Goal: Transaction & Acquisition: Subscribe to service/newsletter

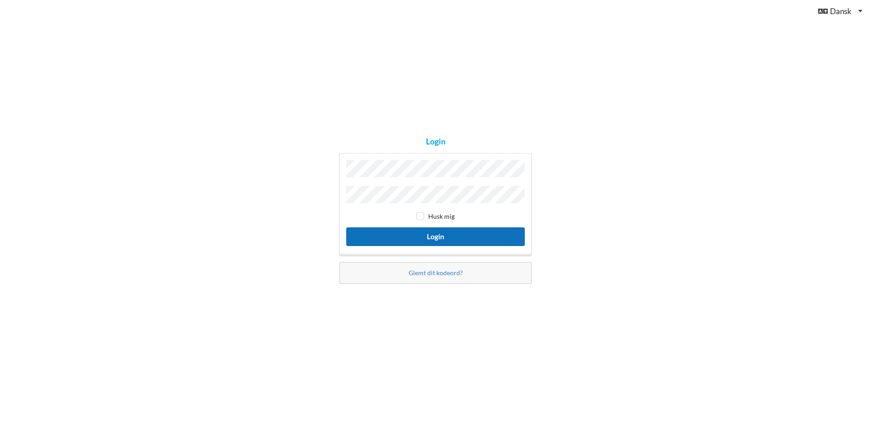
click at [422, 228] on button "Login" at bounding box center [435, 236] width 178 height 19
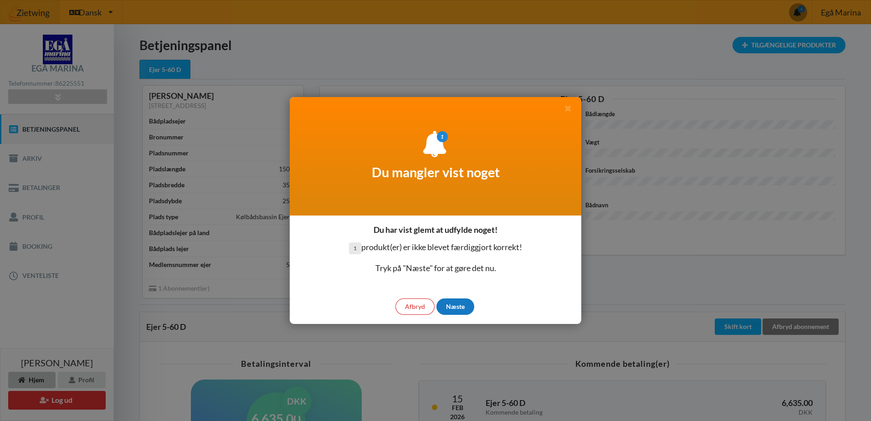
click at [457, 304] on div "Næste" at bounding box center [455, 306] width 38 height 16
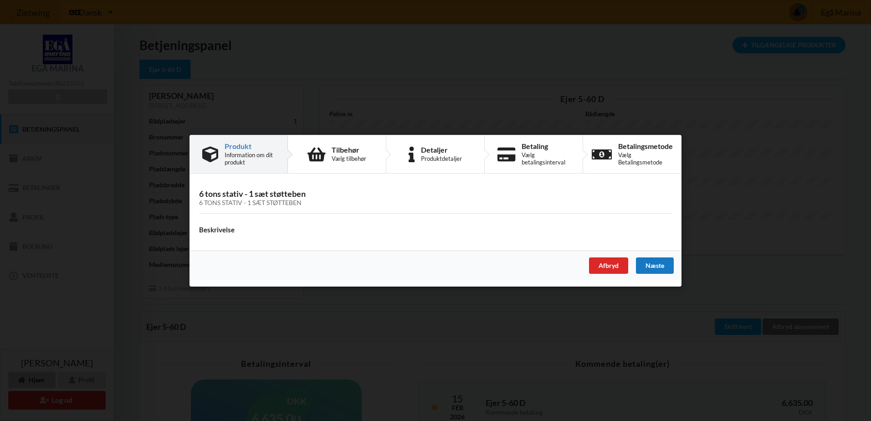
click at [658, 265] on div "Næste" at bounding box center [655, 265] width 38 height 16
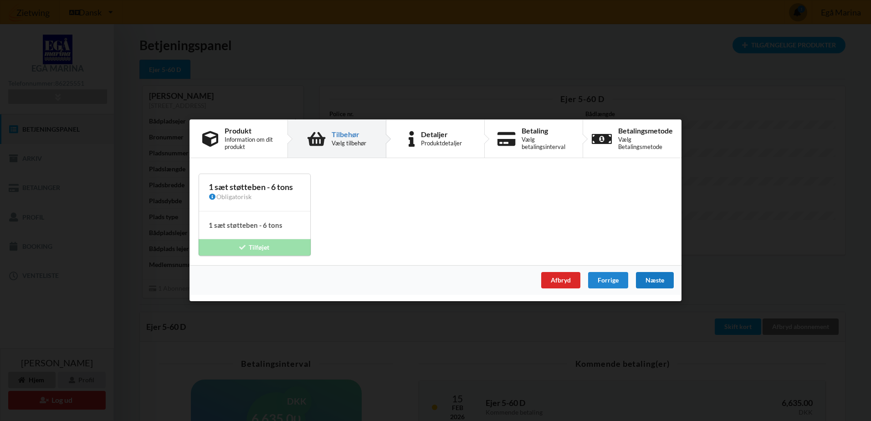
click at [656, 279] on div "Næste" at bounding box center [655, 280] width 38 height 16
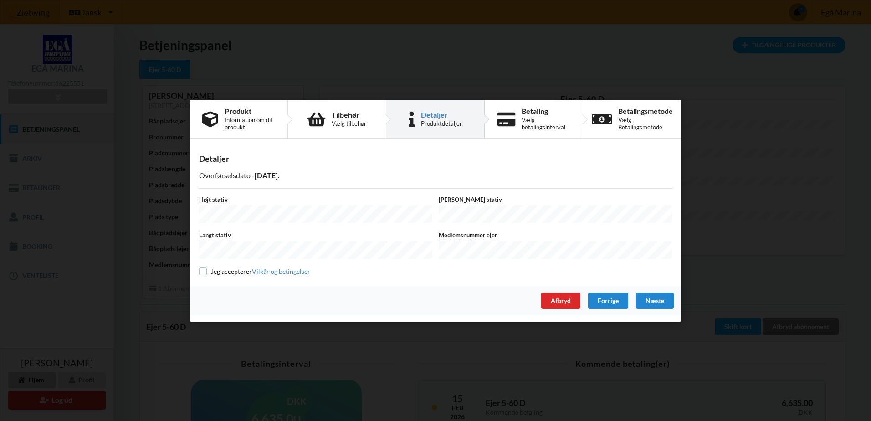
click at [204, 268] on input "checkbox" at bounding box center [203, 271] width 8 height 8
checkbox input "true"
click at [652, 300] on div "Næste" at bounding box center [655, 300] width 38 height 16
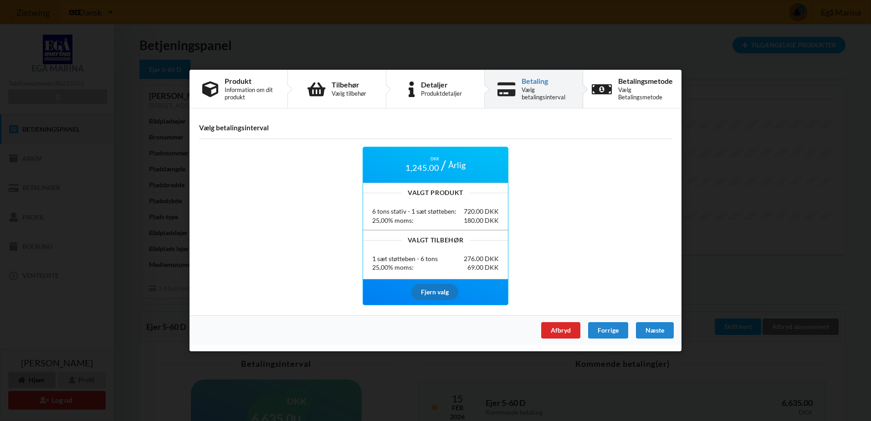
click at [435, 291] on div "Fjern valg" at bounding box center [434, 291] width 47 height 16
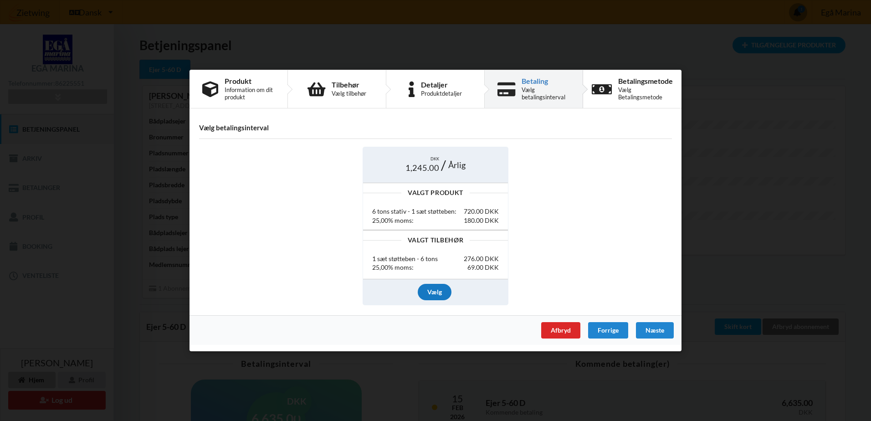
click at [433, 291] on div "Vælg" at bounding box center [435, 291] width 34 height 16
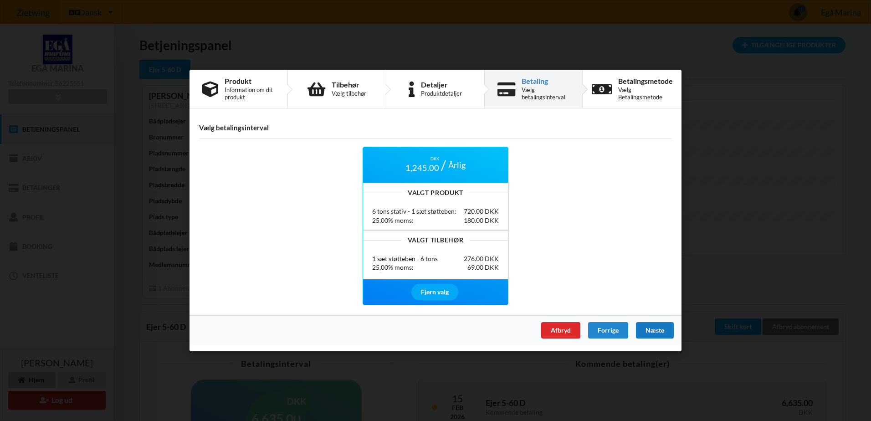
click at [658, 329] on div "Næste" at bounding box center [655, 330] width 38 height 16
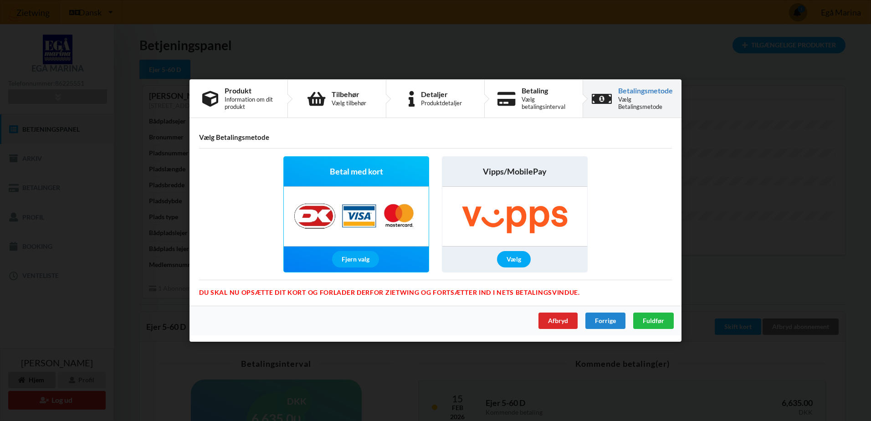
click at [346, 185] on div "Betal med kort" at bounding box center [356, 172] width 145 height 30
click at [354, 255] on div "Fjern valg" at bounding box center [355, 259] width 47 height 16
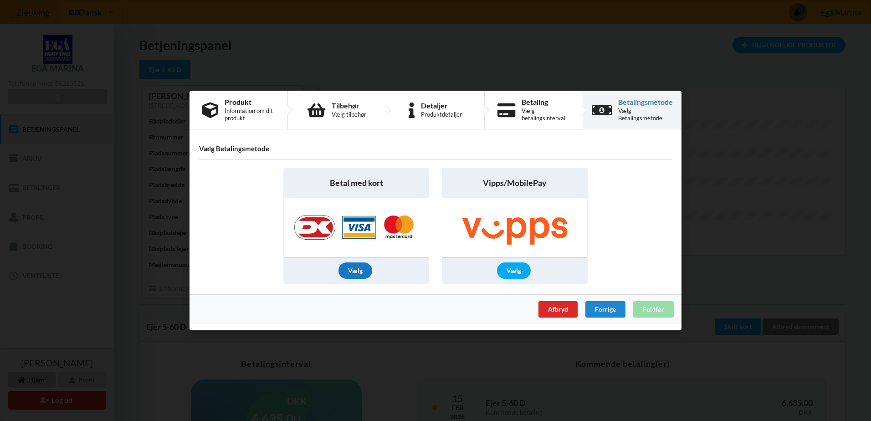
click at [356, 264] on div "Vælg" at bounding box center [355, 270] width 34 height 16
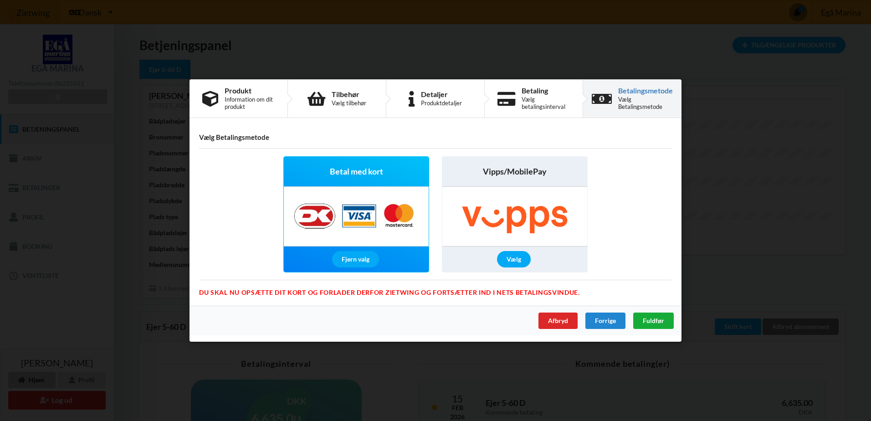
click at [659, 323] on span "Fuldfør" at bounding box center [652, 320] width 21 height 8
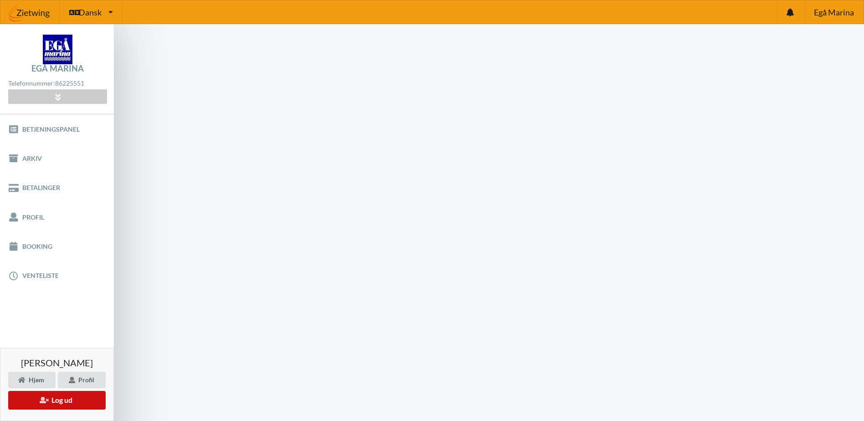
click at [69, 399] on button "Log ud" at bounding box center [56, 400] width 97 height 19
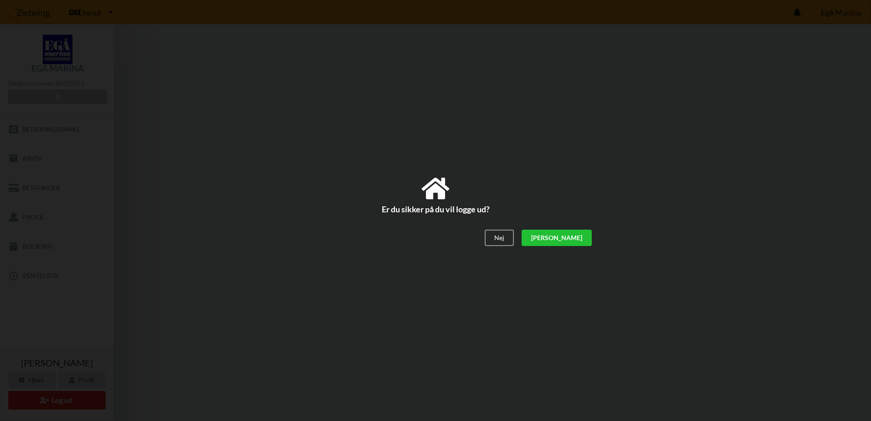
click at [587, 240] on div "[PERSON_NAME]" at bounding box center [556, 238] width 70 height 16
